Goal: Transaction & Acquisition: Purchase product/service

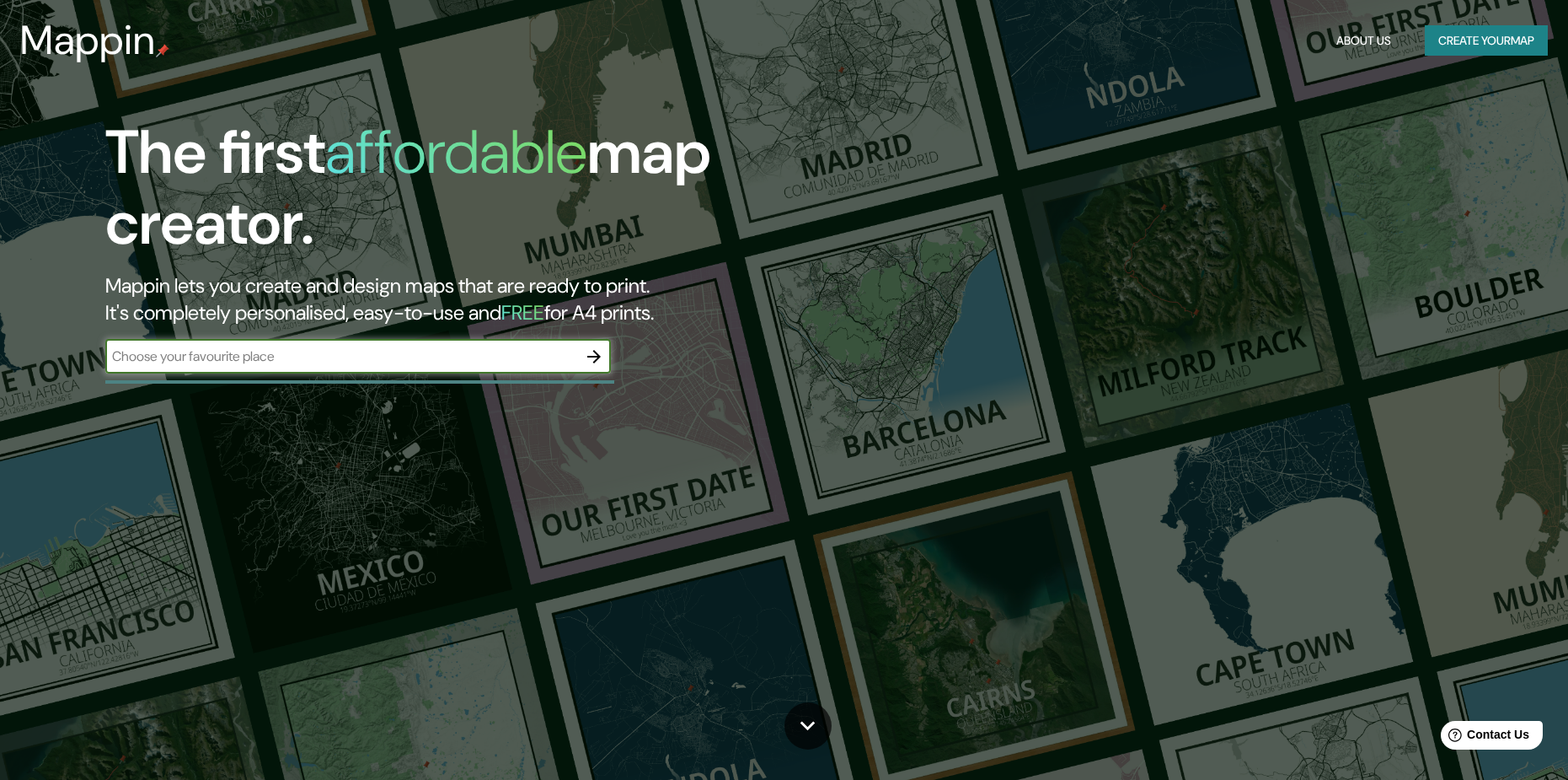
click at [329, 363] on input "text" at bounding box center [341, 356] width 472 height 20
click at [326, 364] on input "cochabamba" at bounding box center [341, 356] width 472 height 20
type input "c"
type input "[GEOGRAPHIC_DATA]"
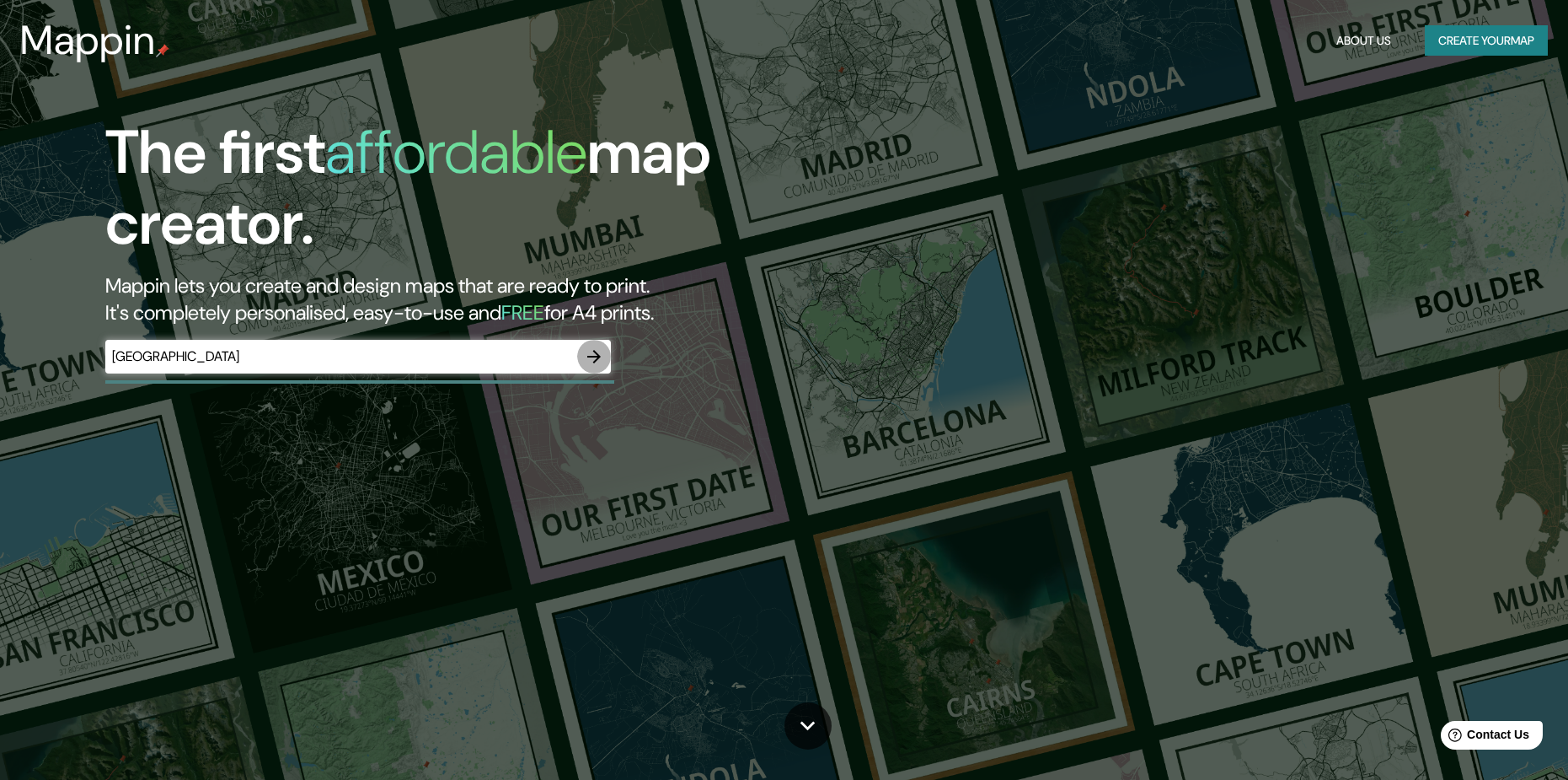
click at [594, 352] on icon "button" at bounding box center [594, 356] width 21 height 21
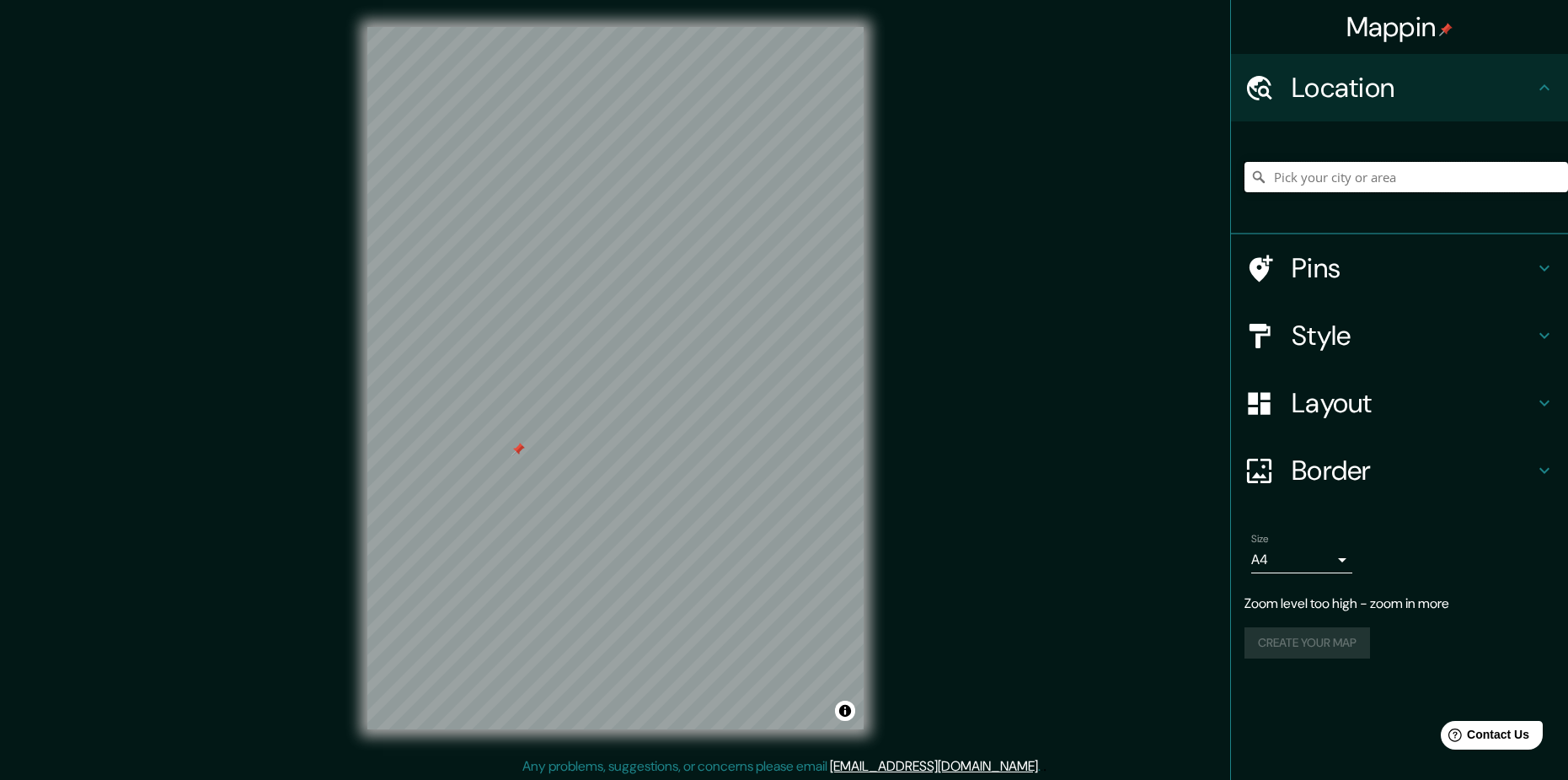
click at [1363, 186] on input "Pick your city or area" at bounding box center [1406, 177] width 324 height 30
click at [1394, 182] on input "Pick your city or area" at bounding box center [1406, 177] width 324 height 30
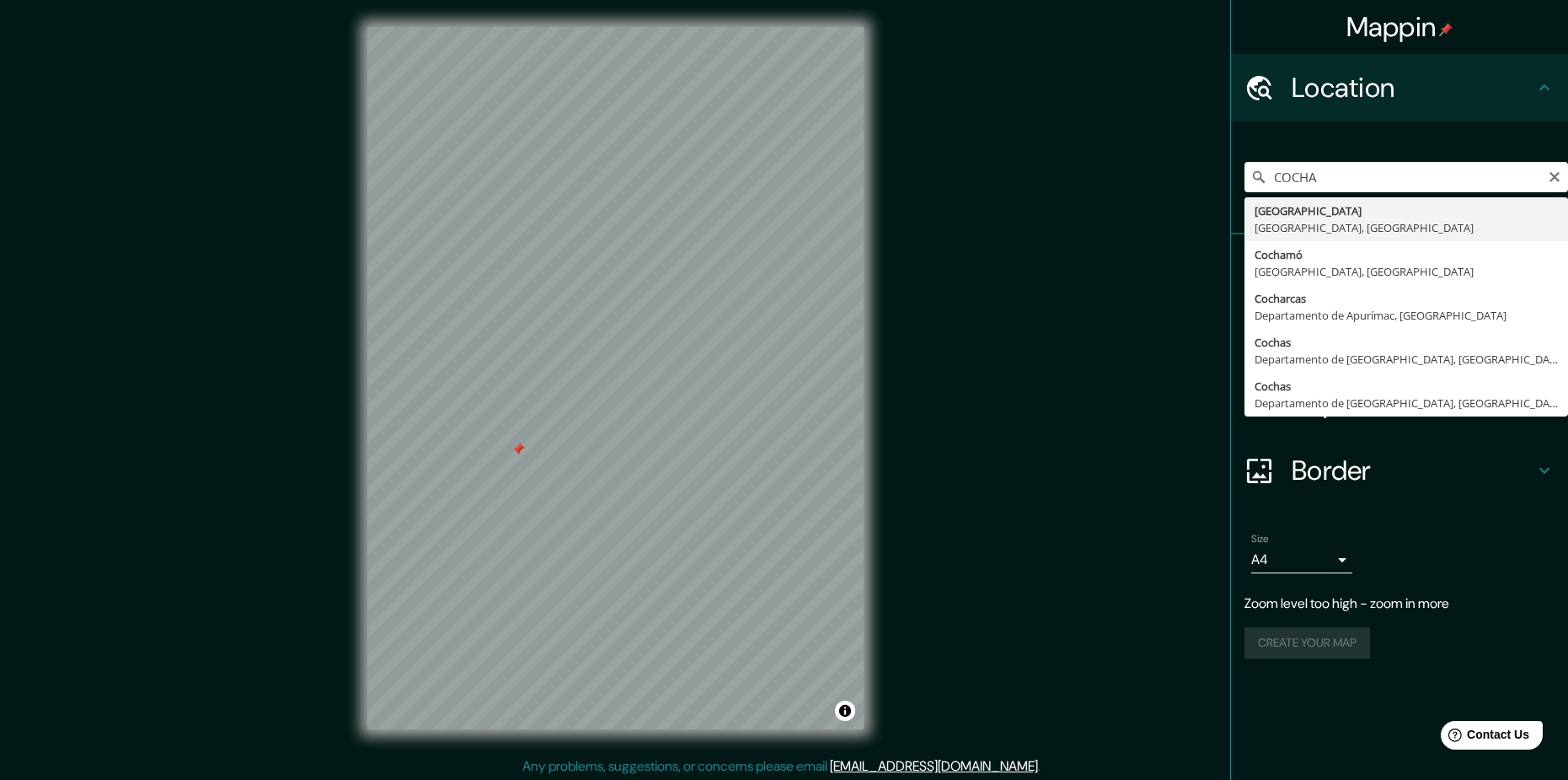
type input "[GEOGRAPHIC_DATA], [GEOGRAPHIC_DATA], [GEOGRAPHIC_DATA]"
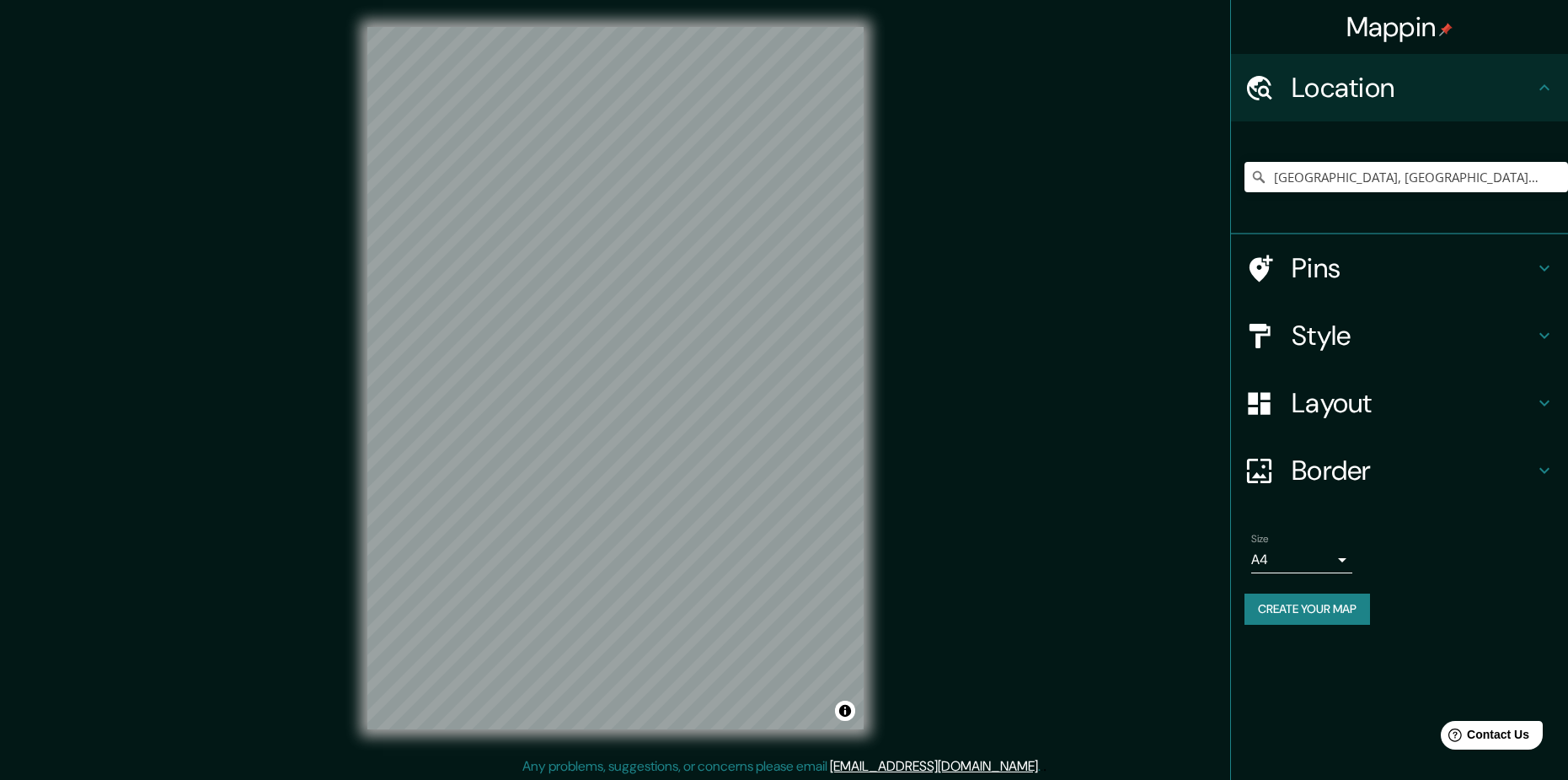
click at [1446, 334] on h4 "Style" at bounding box center [1412, 335] width 242 height 34
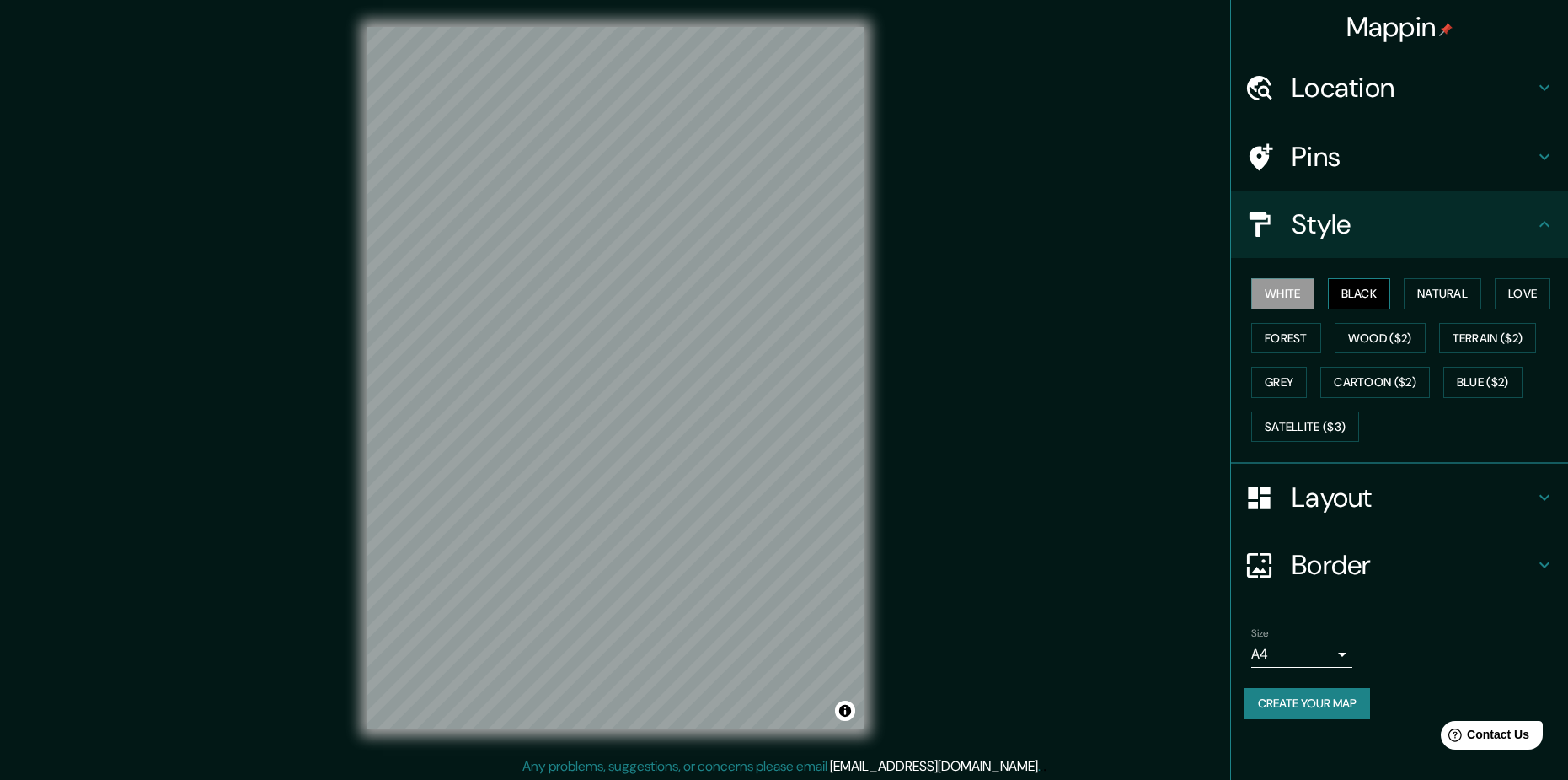
click at [1371, 298] on button "Black" at bounding box center [1360, 293] width 63 height 31
click at [1426, 295] on button "Natural" at bounding box center [1442, 293] width 78 height 31
click at [1529, 287] on button "Love" at bounding box center [1522, 293] width 55 height 31
click at [1293, 343] on button "Forest" at bounding box center [1286, 338] width 70 height 31
click at [1356, 337] on button "Wood ($2)" at bounding box center [1380, 338] width 91 height 31
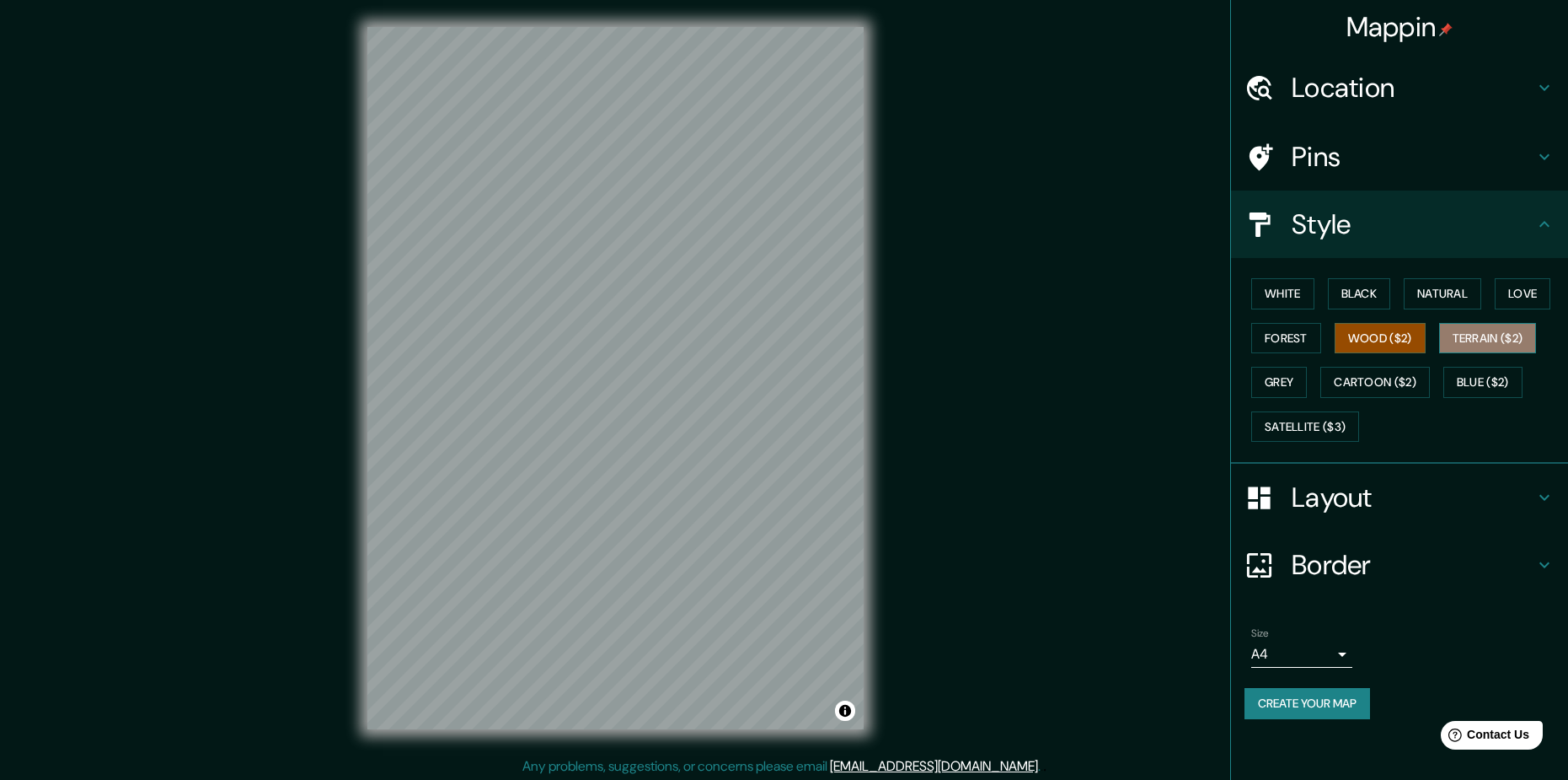
click at [1520, 343] on button "Terrain ($2)" at bounding box center [1488, 338] width 97 height 31
click at [1304, 382] on button "Grey" at bounding box center [1279, 382] width 55 height 31
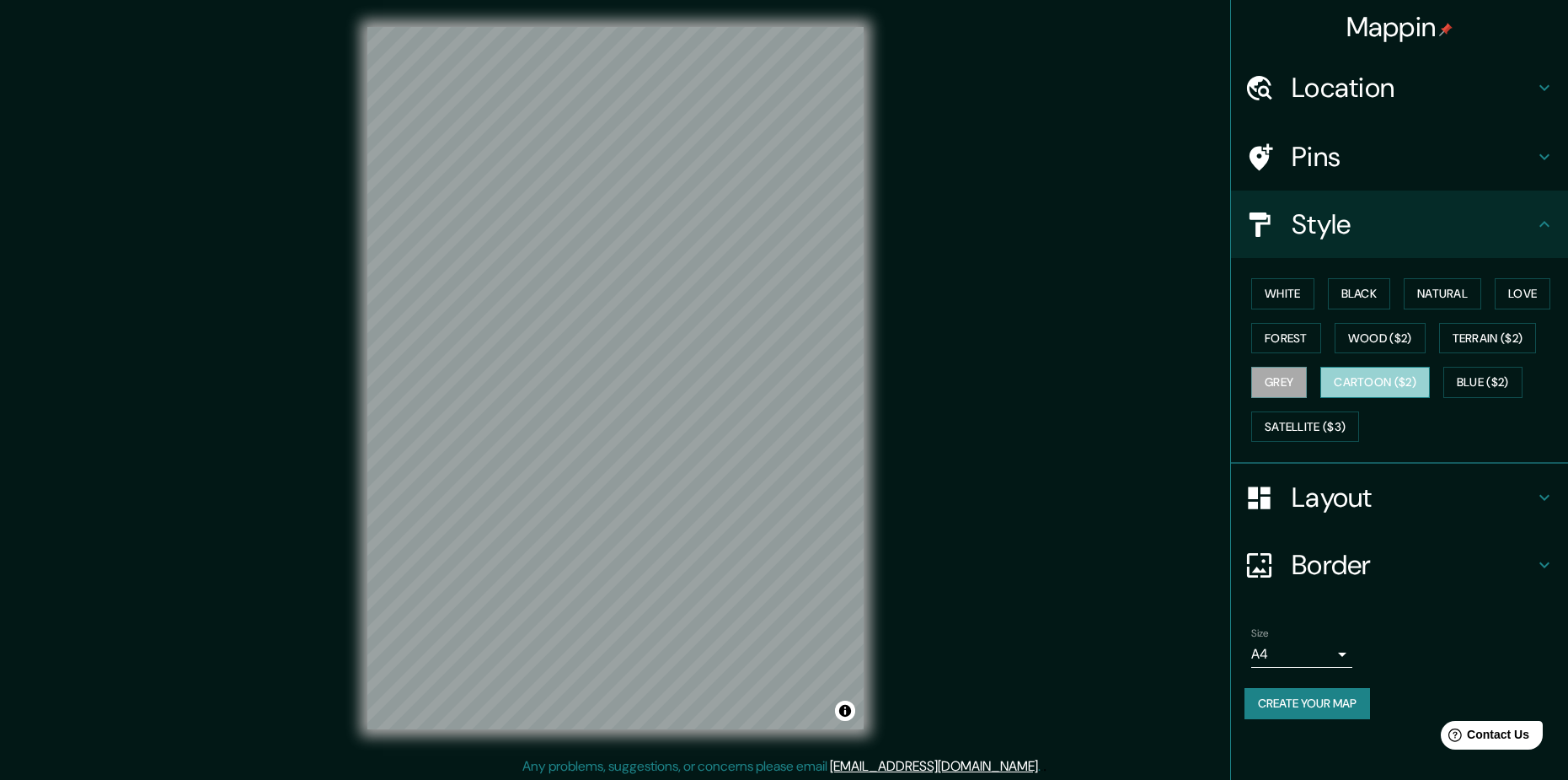
click at [1353, 382] on button "Cartoon ($2)" at bounding box center [1375, 382] width 110 height 31
click at [1481, 386] on button "Blue ($2)" at bounding box center [1483, 382] width 80 height 31
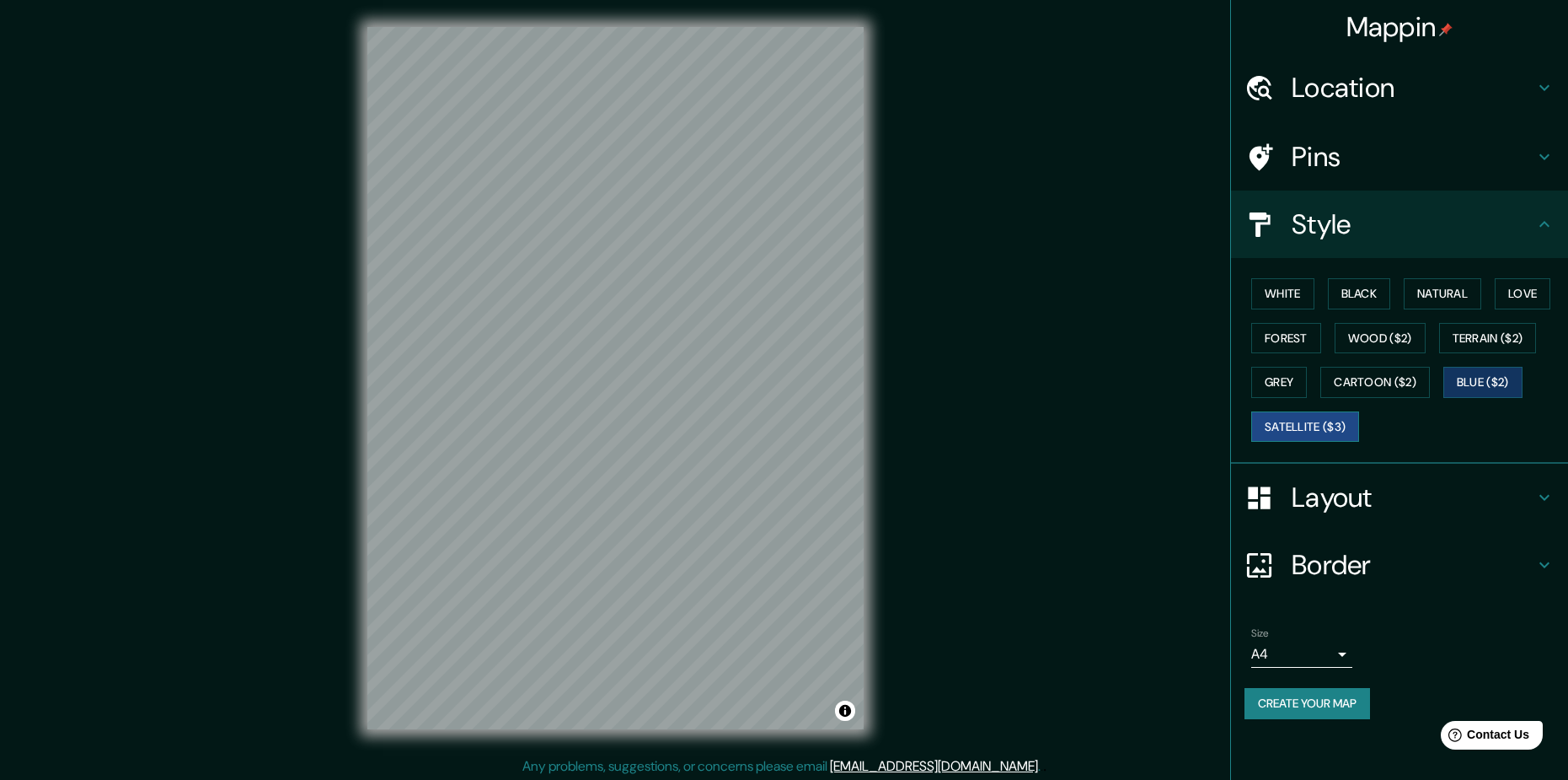
click at [1333, 419] on button "Satellite ($3)" at bounding box center [1305, 427] width 108 height 31
click at [1331, 291] on button "Black" at bounding box center [1360, 293] width 63 height 31
click at [1296, 291] on button "White" at bounding box center [1283, 293] width 63 height 31
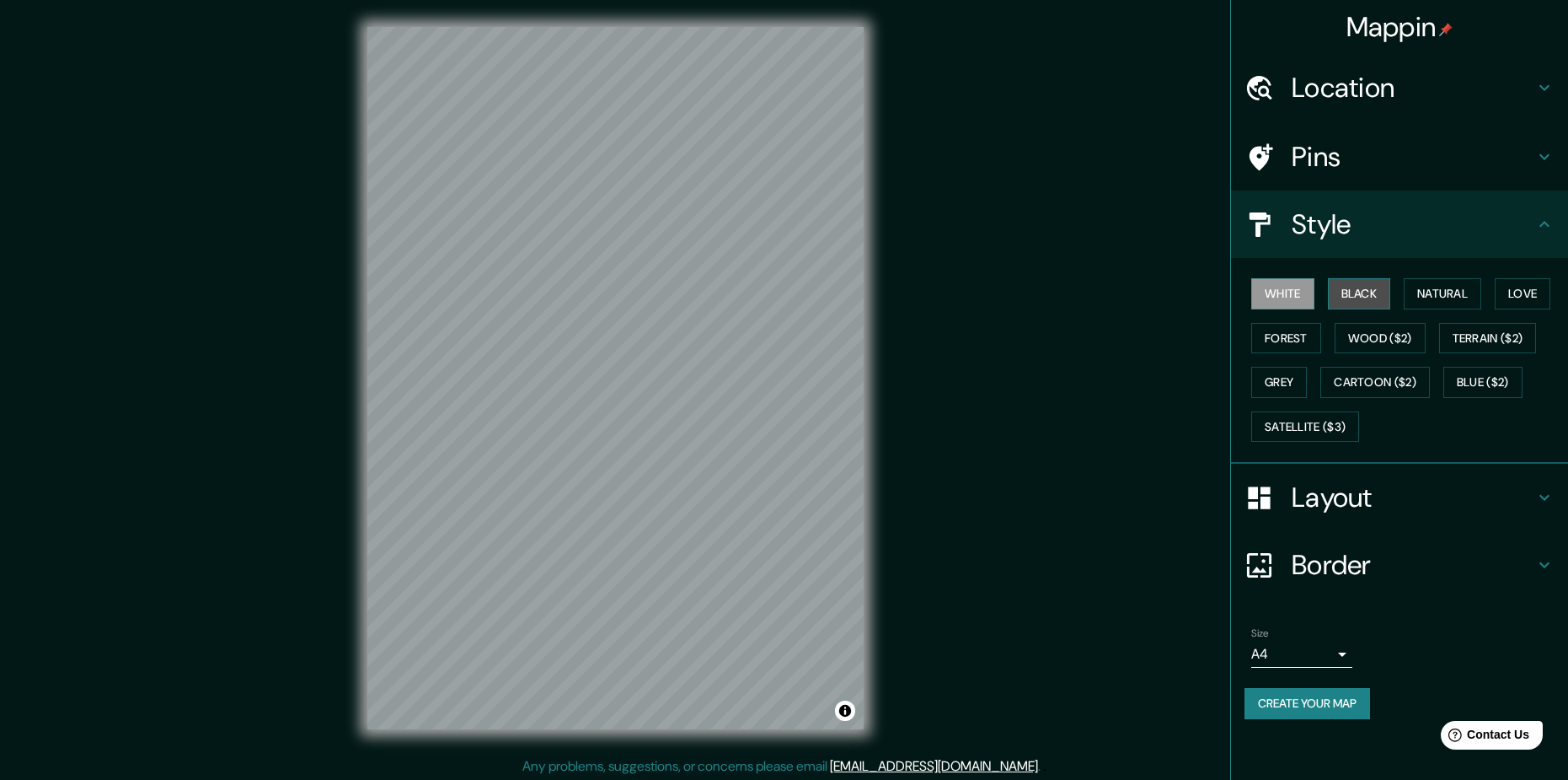
click at [1346, 295] on button "Black" at bounding box center [1360, 293] width 63 height 31
